Goal: Task Accomplishment & Management: Complete application form

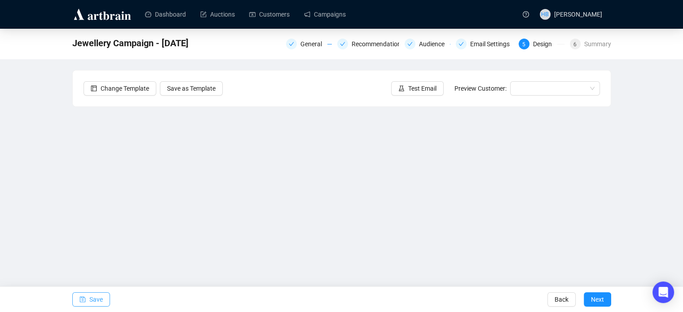
click at [99, 299] on span "Save" at bounding box center [95, 299] width 13 height 25
click at [95, 298] on span "Save" at bounding box center [95, 299] width 13 height 25
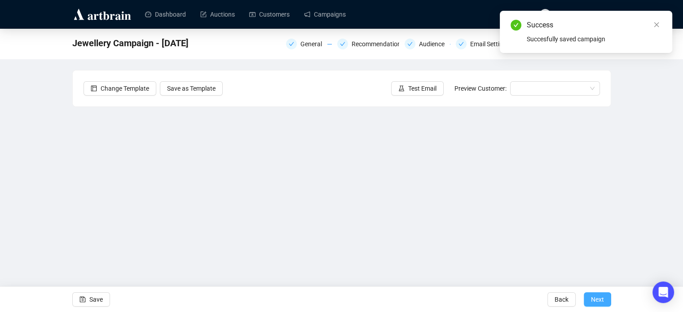
click at [603, 304] on span "Next" at bounding box center [597, 299] width 13 height 25
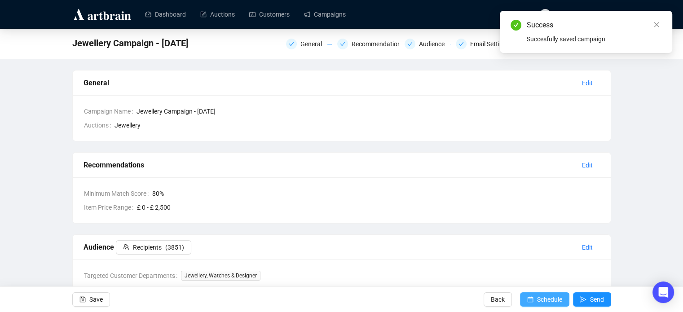
click at [541, 302] on span "Schedule" at bounding box center [549, 299] width 25 height 25
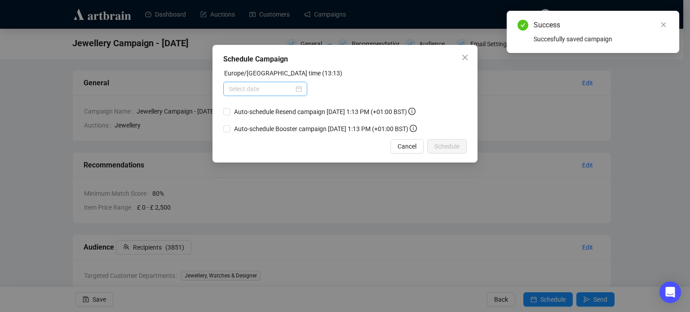
click at [295, 91] on div at bounding box center [265, 89] width 73 height 10
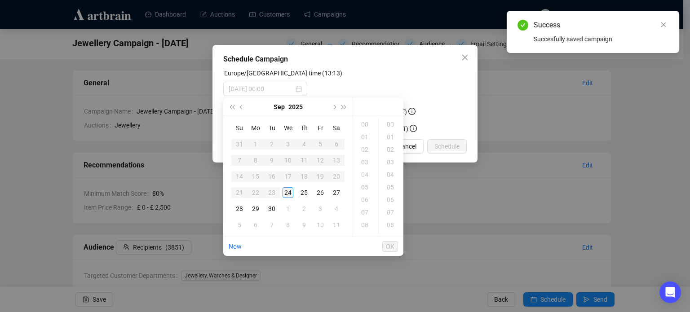
click at [287, 191] on div "24" at bounding box center [287, 192] width 11 height 11
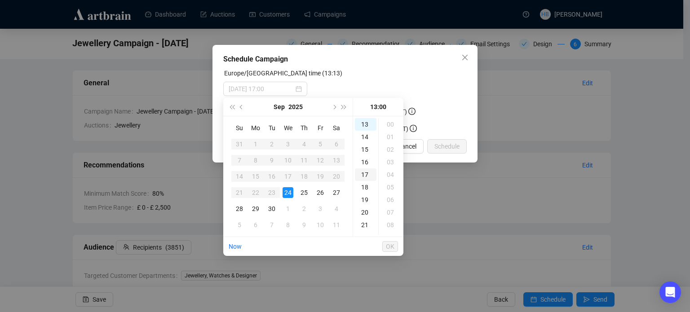
click at [365, 177] on div "17" at bounding box center [366, 174] width 22 height 13
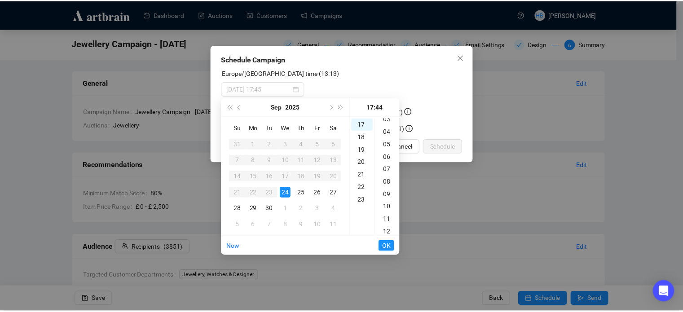
scroll to position [0, 0]
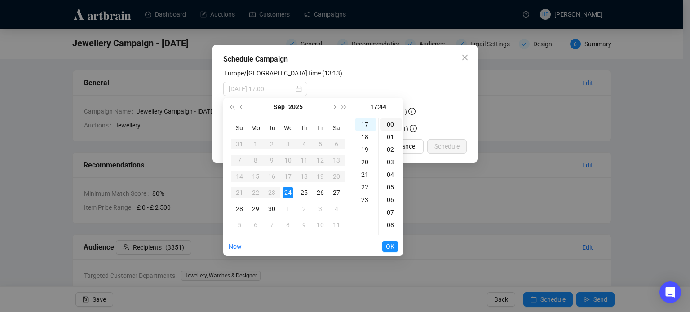
click at [390, 122] on div "00" at bounding box center [391, 124] width 22 height 13
type input "[DATE] 17:00"
click at [388, 246] on span "OK" at bounding box center [390, 246] width 9 height 17
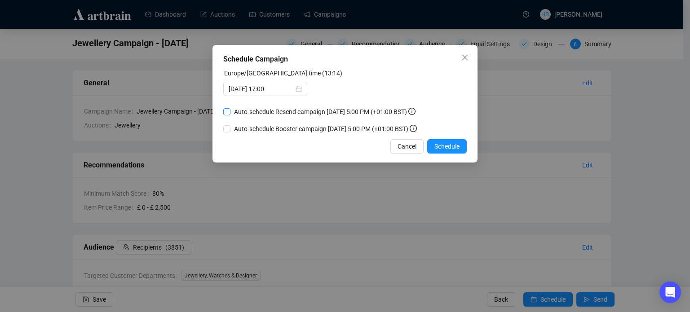
click at [294, 110] on span "Auto-schedule Resend campaign [DATE] 5:00 PM (+01:00 BST)" at bounding box center [324, 112] width 189 height 10
click at [230, 110] on input "Auto-schedule Resend campaign [DATE] 5:00 PM (+01:00 BST)" at bounding box center [226, 111] width 7 height 7
checkbox input "true"
click at [299, 129] on span "Auto-schedule Booster campaign [DATE] 5:00 PM (+01:00 BST)" at bounding box center [325, 129] width 190 height 10
click at [230, 129] on input "Auto-schedule Booster campaign [DATE] 5:00 PM (+01:00 BST)" at bounding box center [226, 128] width 7 height 7
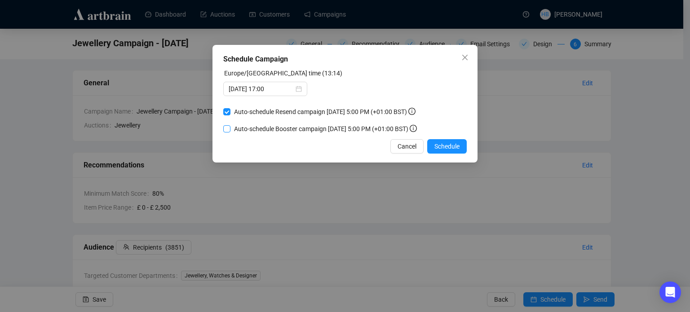
checkbox input "true"
click at [452, 149] on span "Schedule" at bounding box center [446, 146] width 25 height 10
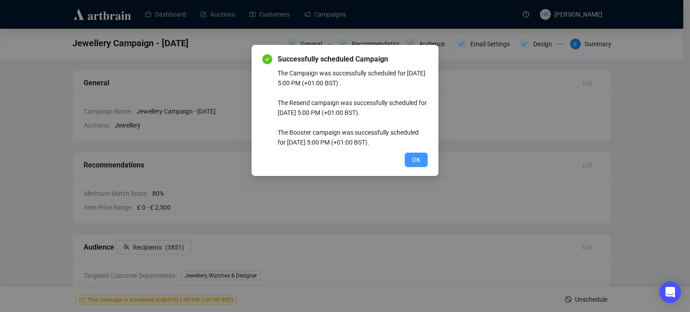
click at [413, 160] on span "OK" at bounding box center [416, 160] width 9 height 10
